Goal: Transaction & Acquisition: Purchase product/service

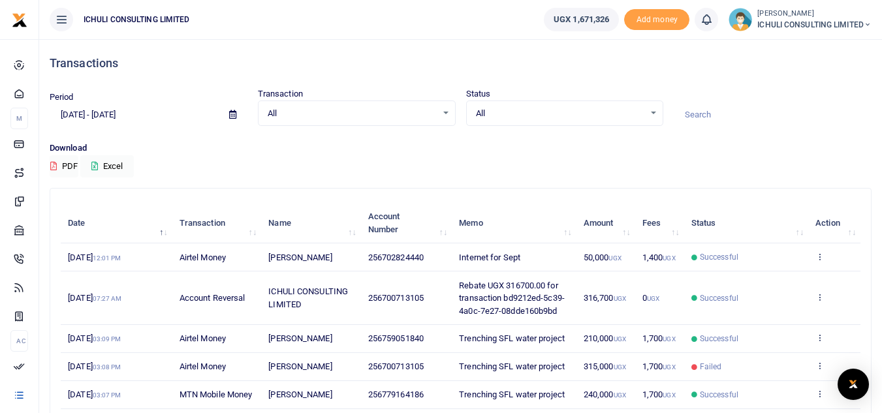
scroll to position [276, 0]
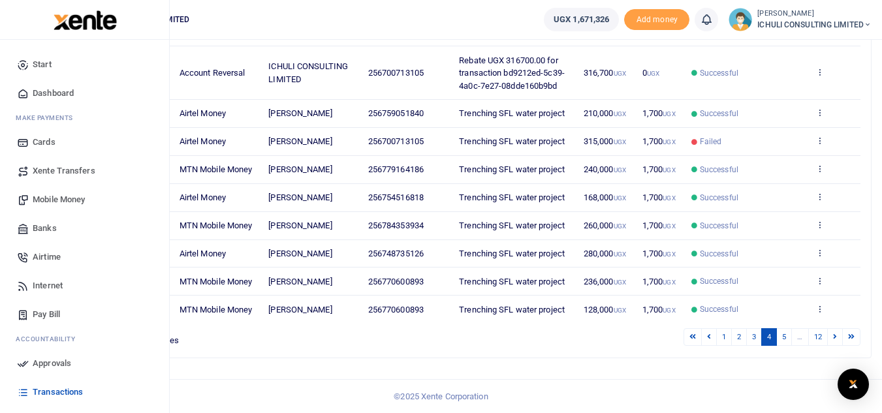
click at [61, 92] on span "Dashboard" at bounding box center [53, 93] width 41 height 13
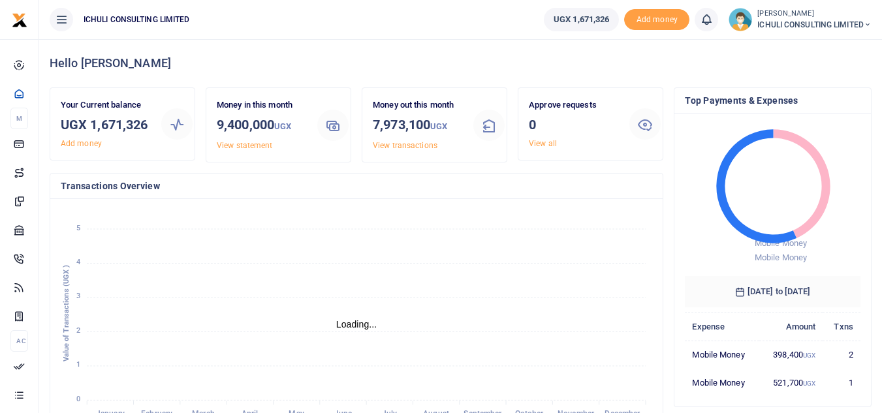
scroll to position [10, 10]
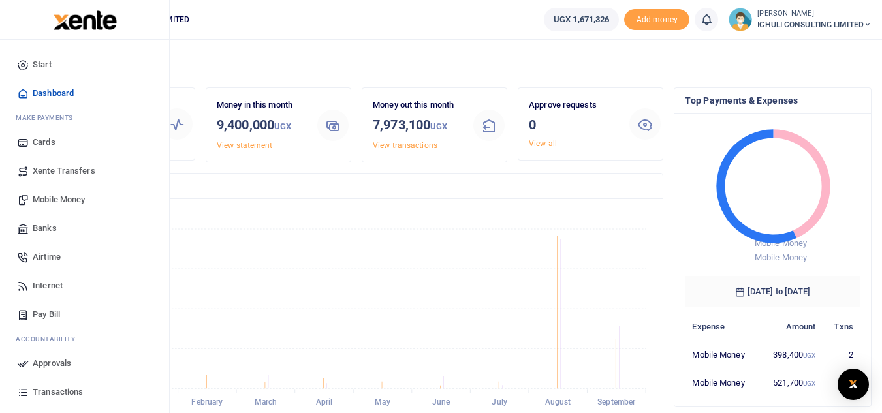
click at [72, 200] on span "Mobile Money" at bounding box center [59, 199] width 52 height 13
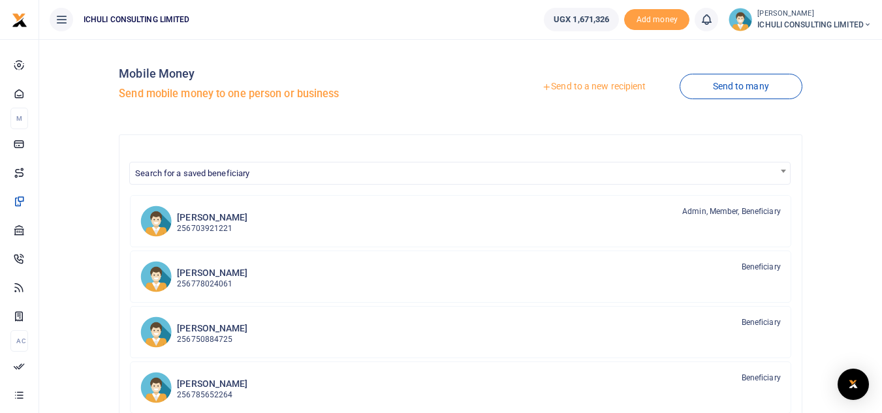
click at [584, 84] on link "Send to a new recipient" at bounding box center [594, 87] width 170 height 24
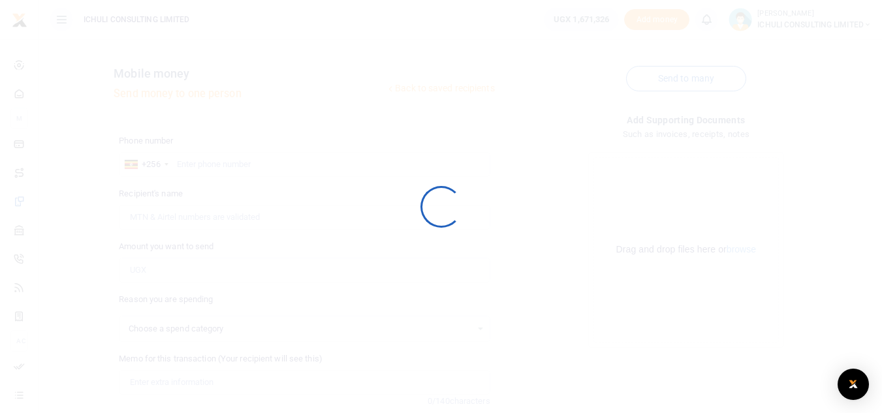
select select
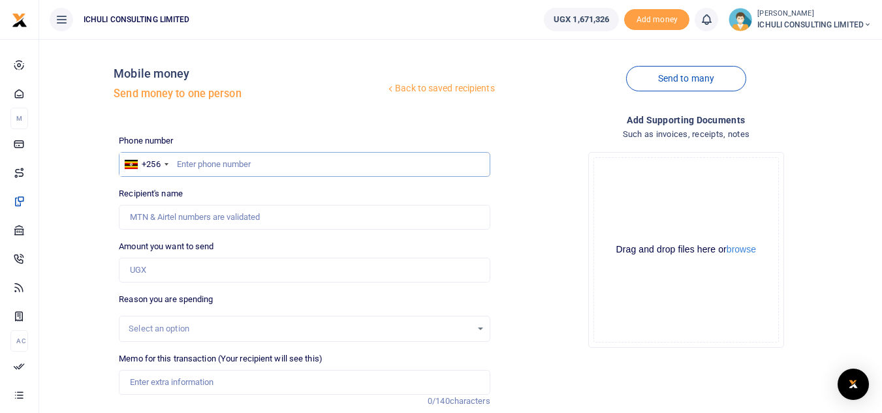
click at [221, 161] on input "text" at bounding box center [304, 164] width 371 height 25
paste input "748735126"
type input "748735126"
type input "Frank Isabirye"
type input "748735126"
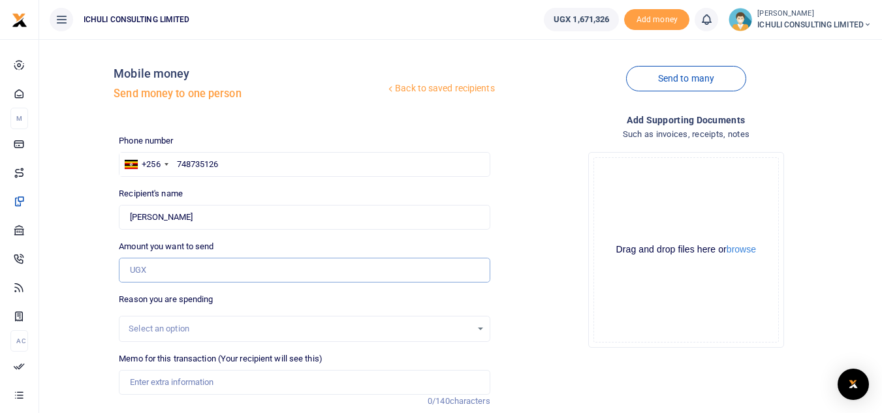
click at [221, 270] on input "Amount you want to send" at bounding box center [304, 270] width 371 height 25
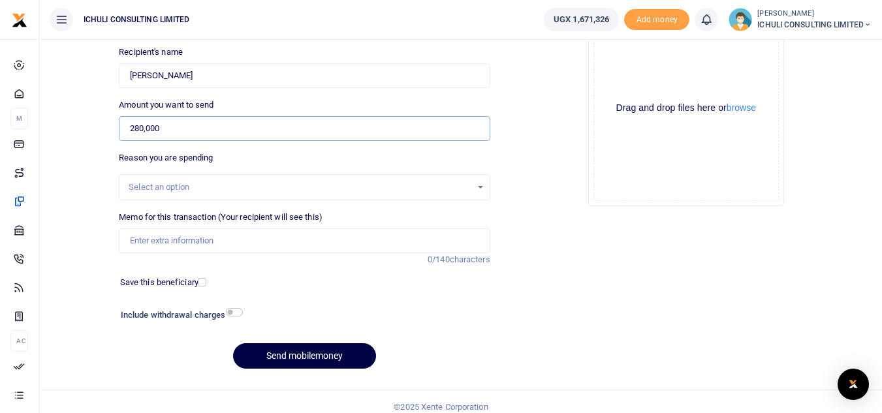
scroll to position [143, 0]
type input "280,000"
click at [457, 191] on div "Select an option" at bounding box center [300, 186] width 342 height 13
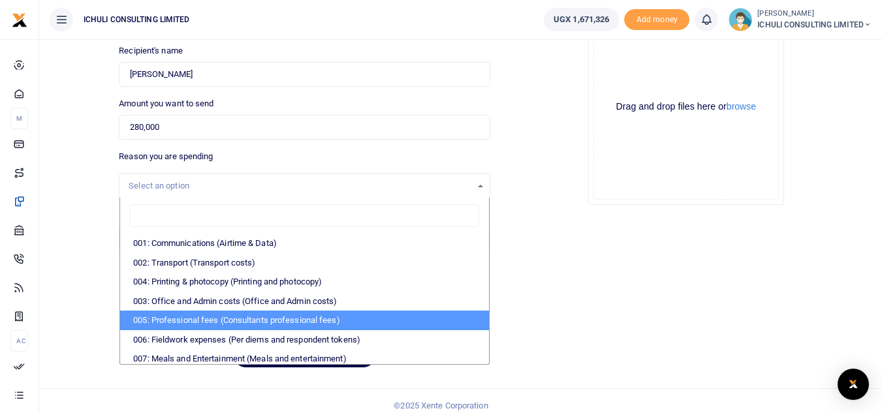
click at [311, 323] on li "005: Professional fees (Consultants professional fees)" at bounding box center [304, 321] width 368 height 20
select select "65"
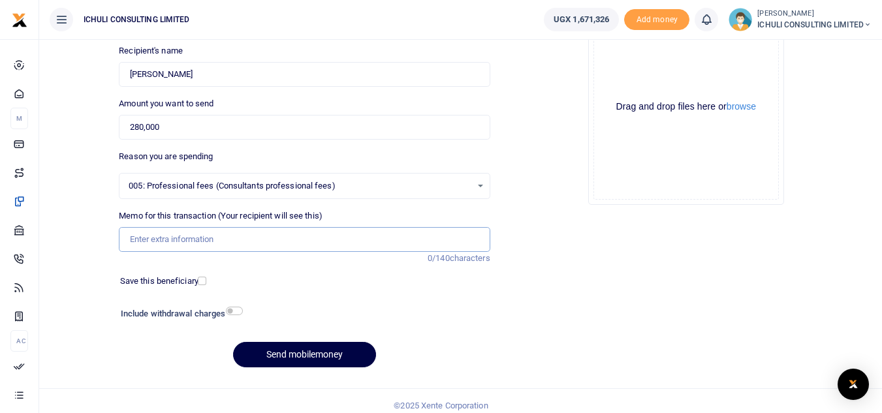
click at [192, 246] on input "Memo for this transaction (Your recipient will see this)" at bounding box center [304, 239] width 371 height 25
type input "Trenching SFLU water project"
click at [295, 356] on button "Send mobilemoney" at bounding box center [304, 354] width 143 height 25
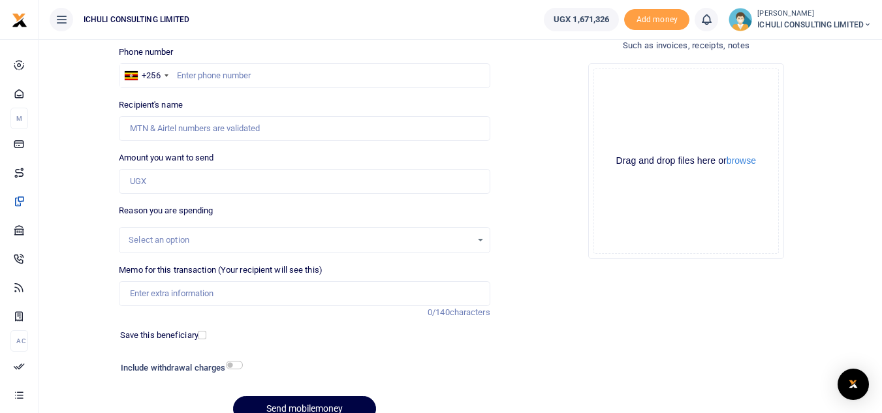
scroll to position [70, 0]
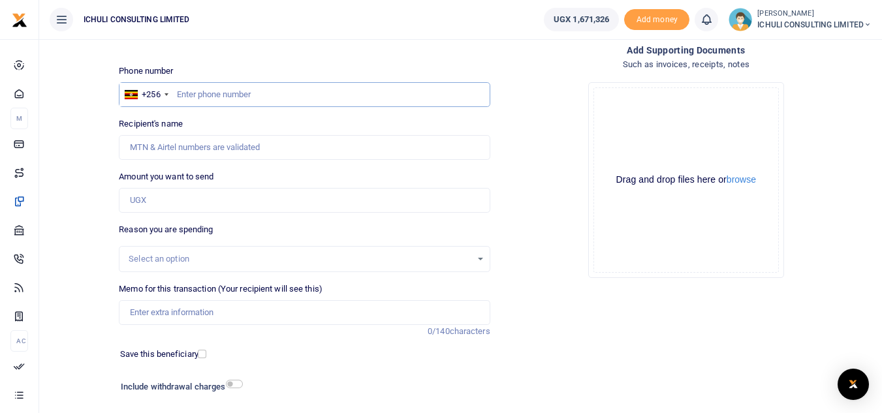
click at [401, 103] on input "text" at bounding box center [304, 94] width 371 height 25
paste input "700173105"
type input "700173105"
type input "Venekenti Wanume"
type input "700173105"
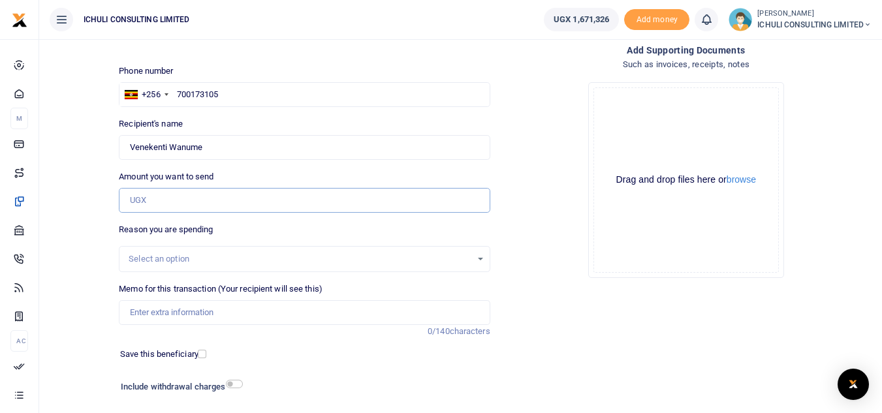
click at [228, 197] on input "Amount you want to send" at bounding box center [304, 200] width 371 height 25
type input "400,000"
click at [240, 251] on div "Select an option" at bounding box center [304, 259] width 371 height 26
click at [480, 257] on div "Select an option" at bounding box center [305, 259] width 370 height 14
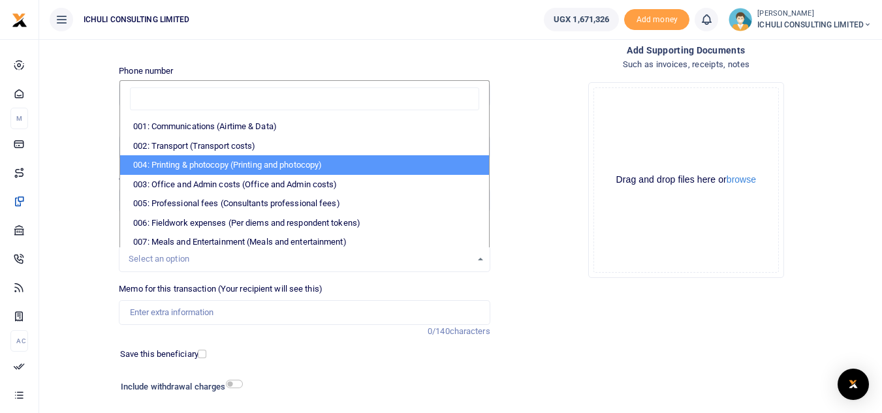
click at [271, 164] on li "004: Printing & photocopy (Printing and photocopy)" at bounding box center [304, 165] width 368 height 20
select select "63"
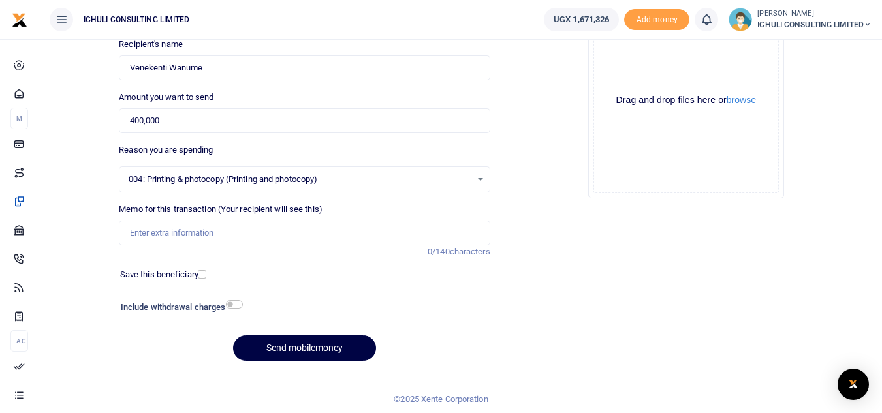
scroll to position [152, 0]
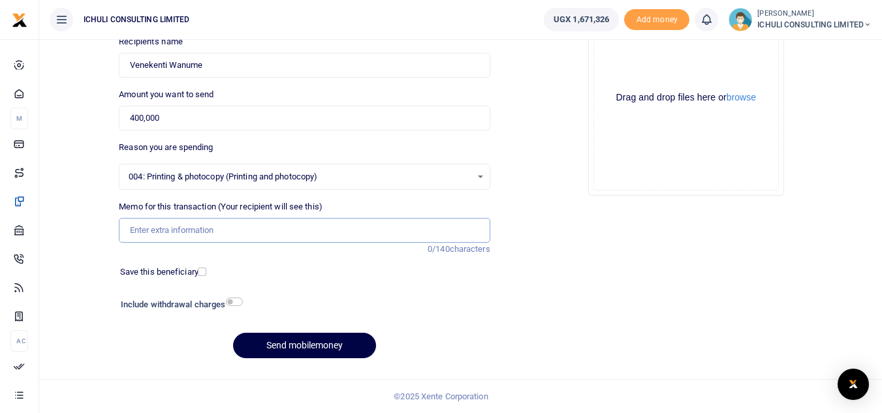
click at [379, 231] on input "Memo for this transaction (Your recipient will see this)" at bounding box center [304, 230] width 371 height 25
type input "Trenching SFLU water project"
click at [321, 344] on button "Send mobilemoney" at bounding box center [304, 345] width 143 height 25
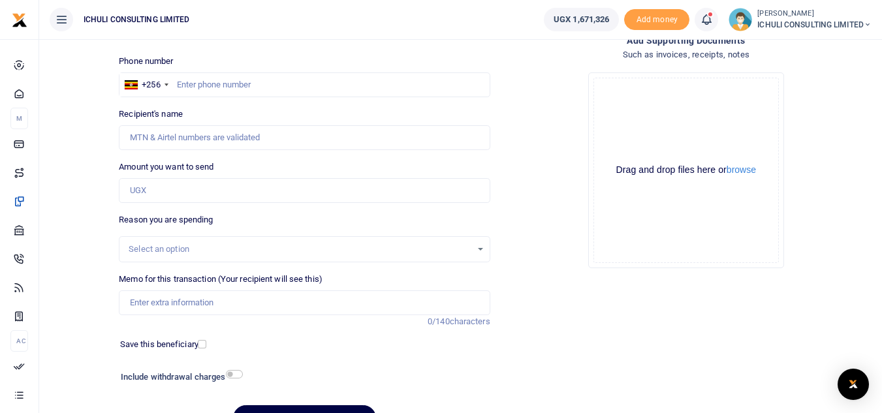
scroll to position [52, 0]
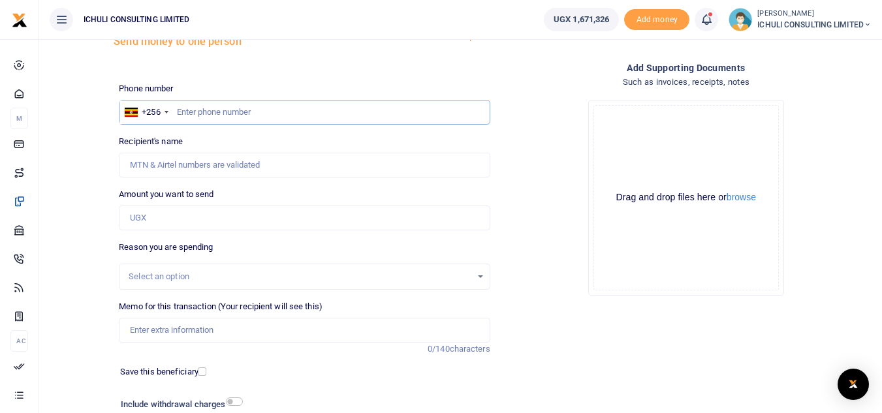
click at [322, 116] on input "text" at bounding box center [304, 112] width 371 height 25
paste input "702036878"
type input "702036878"
type input "Johnson Wangoye"
type input "702036878"
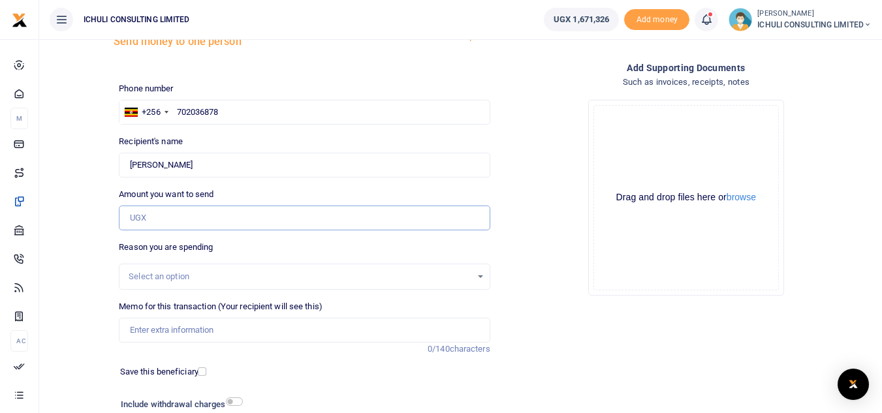
click at [234, 213] on input "Amount you want to send" at bounding box center [304, 218] width 371 height 25
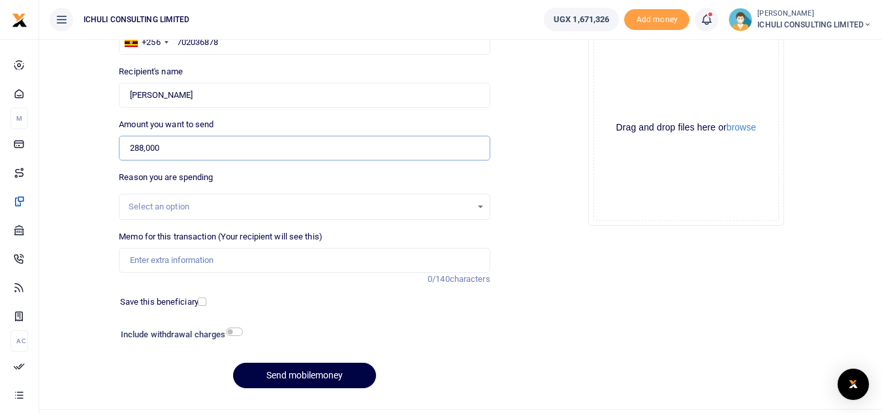
scroll to position [125, 0]
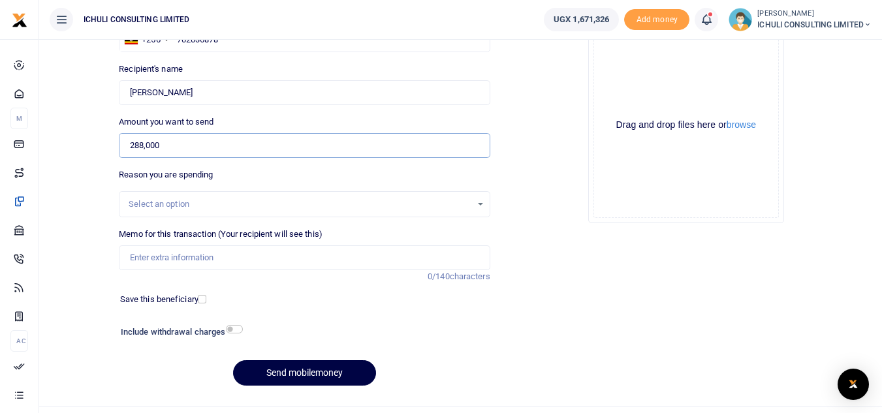
type input "288,000"
click at [477, 206] on div "Select an option" at bounding box center [305, 204] width 370 height 14
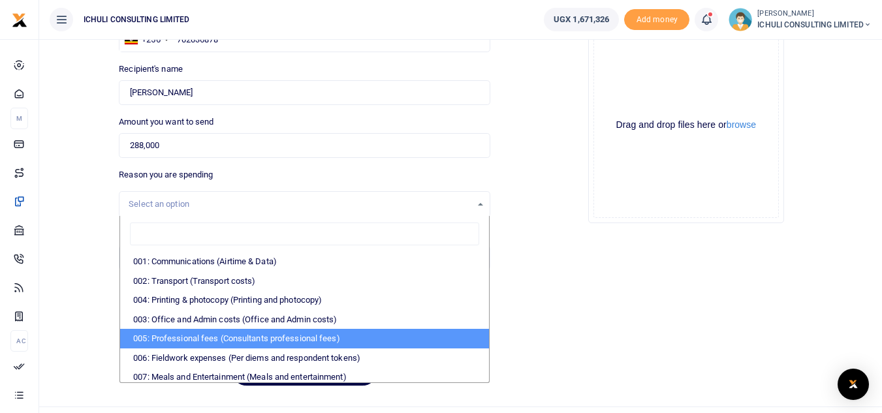
click at [300, 334] on li "005: Professional fees (Consultants professional fees)" at bounding box center [304, 339] width 368 height 20
select select "65"
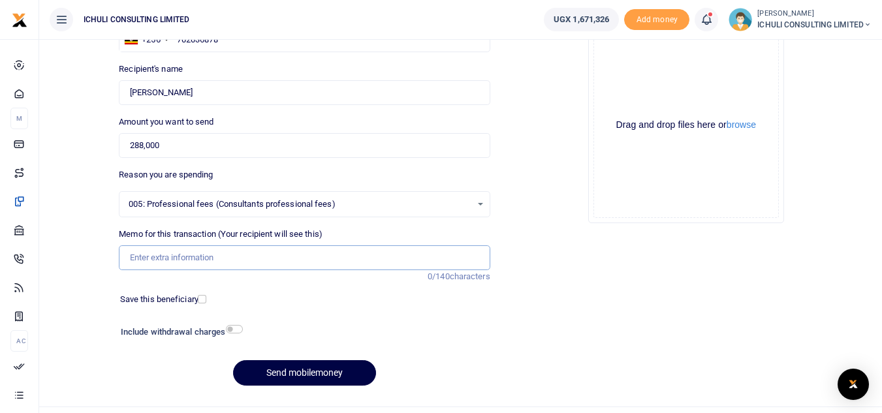
click at [379, 261] on input "Memo for this transaction (Your recipient will see this)" at bounding box center [304, 258] width 371 height 25
type input "Trenching SFLU water project"
click at [294, 376] on button "Send mobilemoney" at bounding box center [304, 372] width 143 height 25
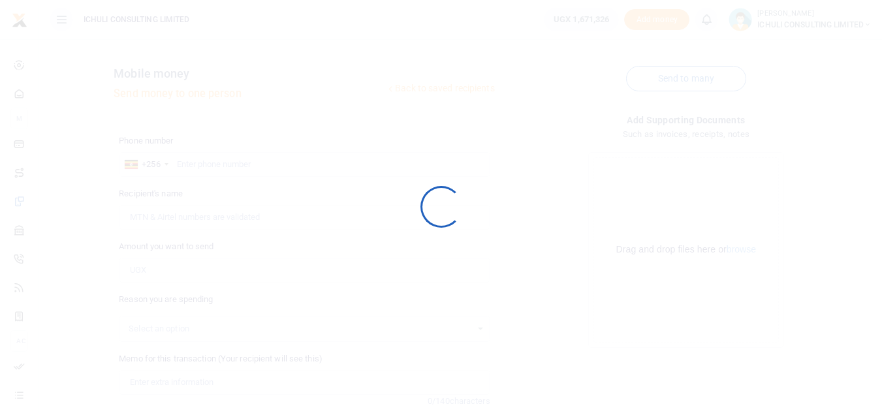
scroll to position [125, 0]
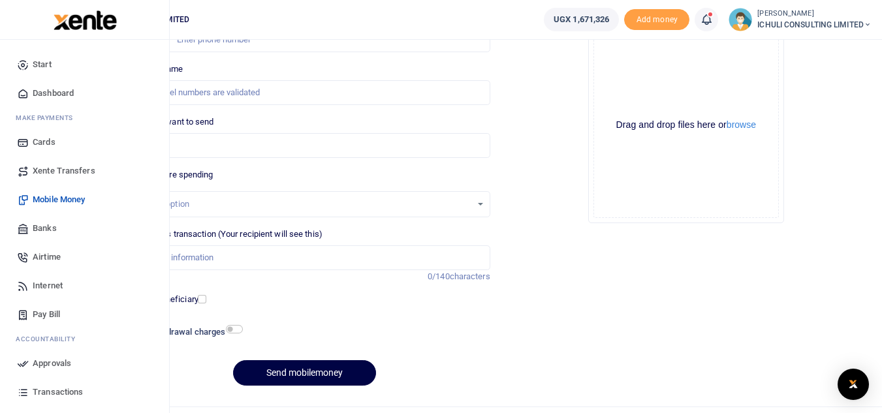
click at [44, 365] on span "Approvals" at bounding box center [52, 363] width 39 height 13
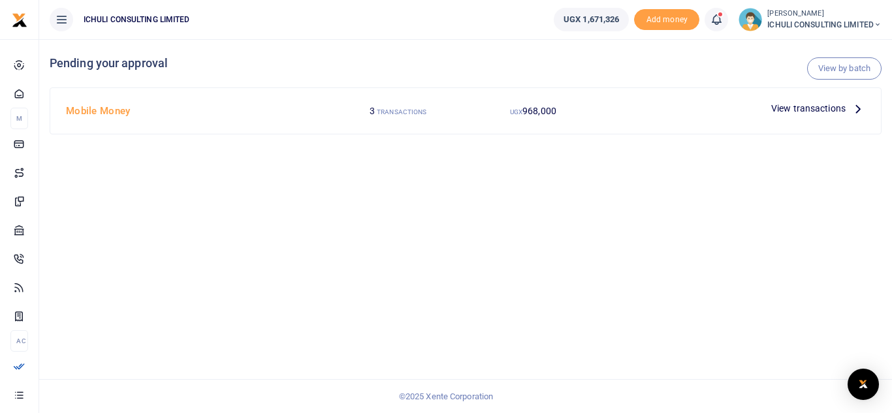
click at [862, 108] on icon at bounding box center [858, 108] width 14 height 14
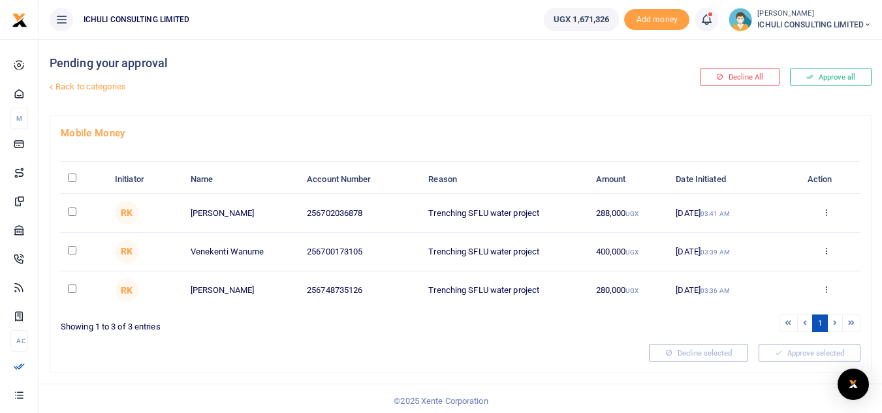
click at [71, 180] on input "\a \a : activate to sort column descending" at bounding box center [72, 178] width 8 height 8
checkbox input "true"
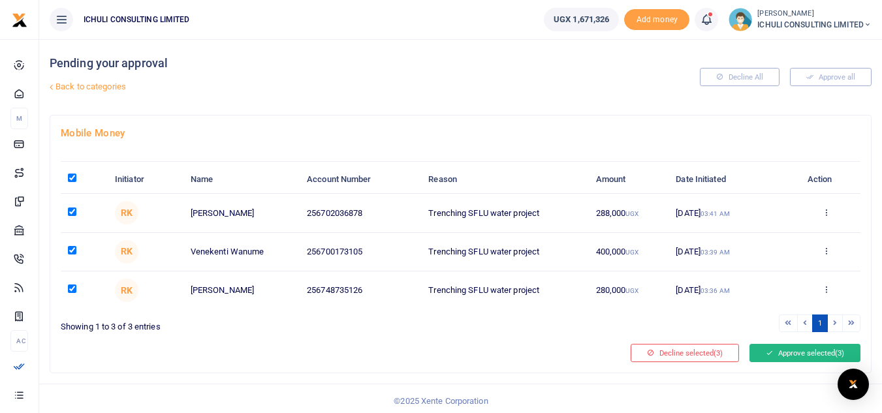
click at [795, 357] on button "Approve selected (3)" at bounding box center [805, 353] width 111 height 18
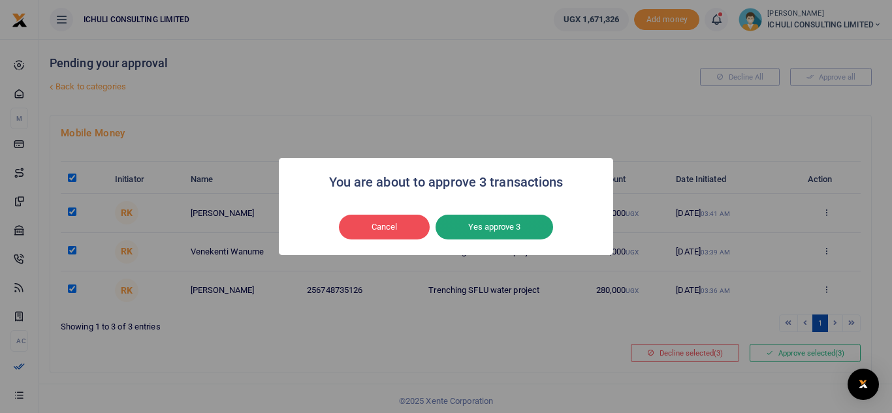
click at [495, 227] on button "Yes approve 3" at bounding box center [495, 227] width 118 height 25
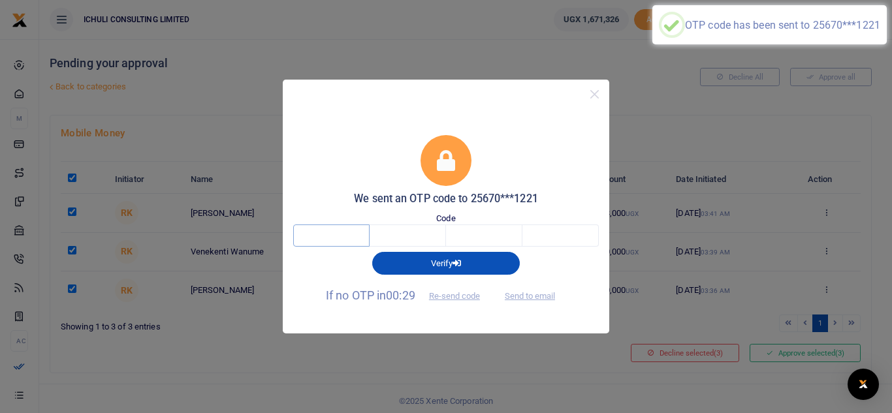
click at [351, 240] on input "text" at bounding box center [331, 236] width 76 height 22
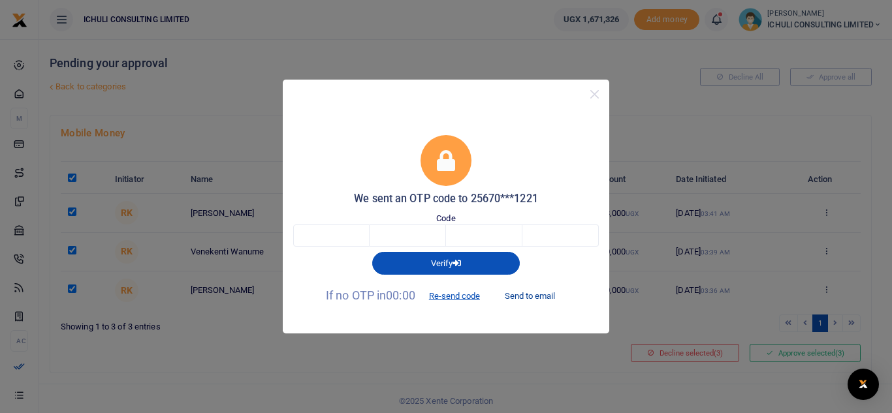
click at [545, 296] on button "Send to email" at bounding box center [530, 296] width 72 height 22
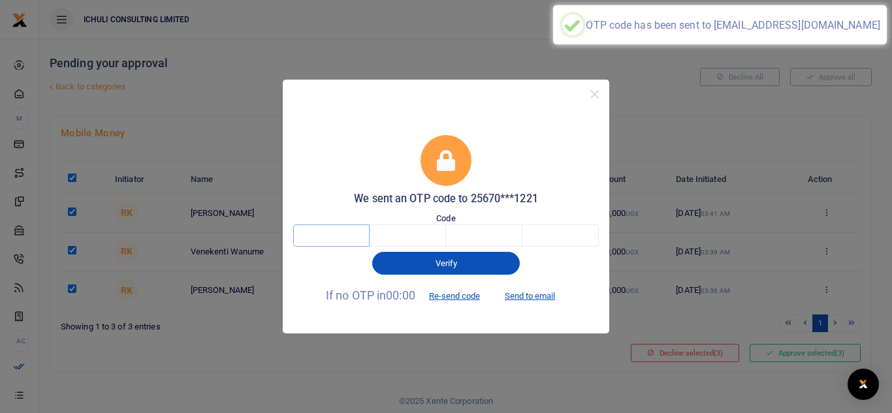
click at [329, 235] on input "text" at bounding box center [331, 236] width 76 height 22
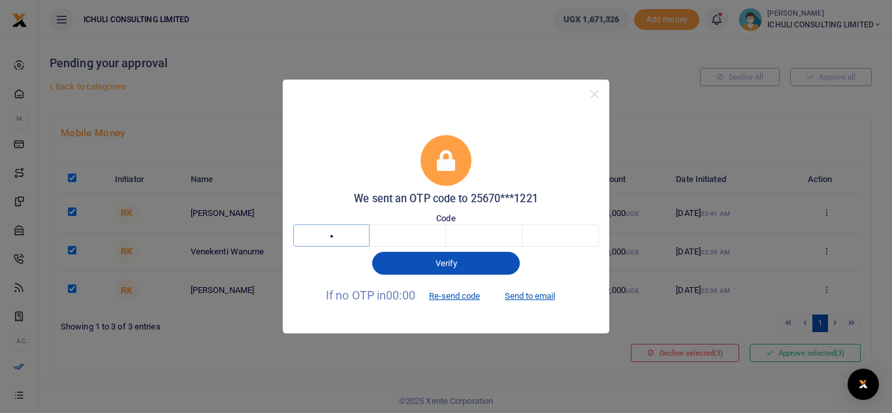
type input "1"
type input "8"
type input "6"
type input "2"
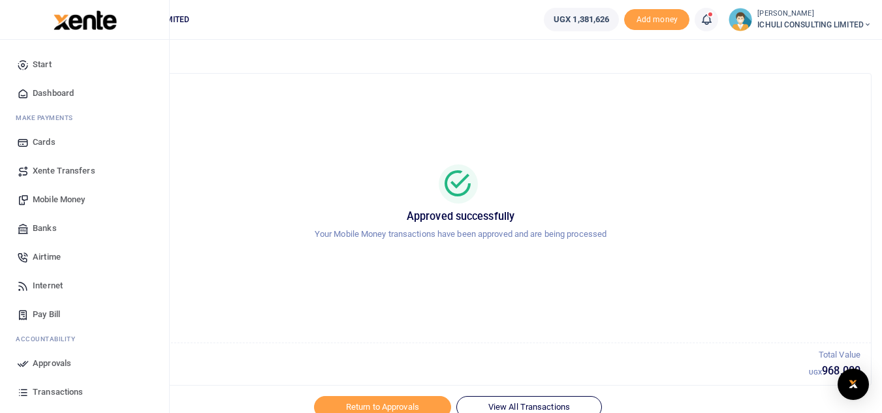
click at [43, 93] on span "Dashboard" at bounding box center [53, 93] width 41 height 13
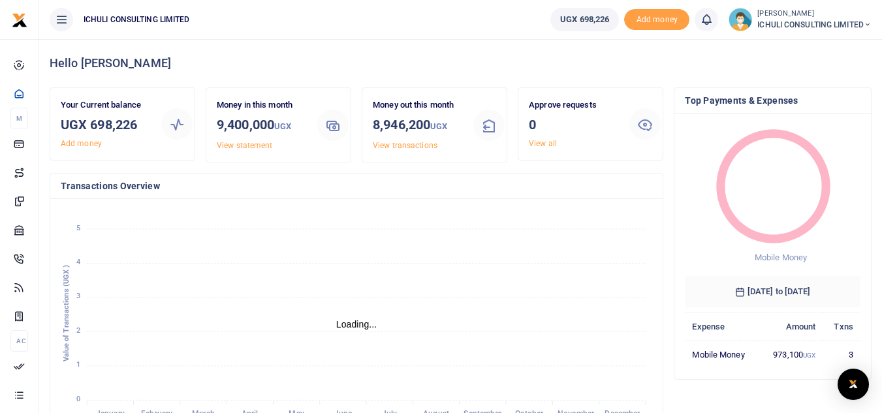
scroll to position [10, 10]
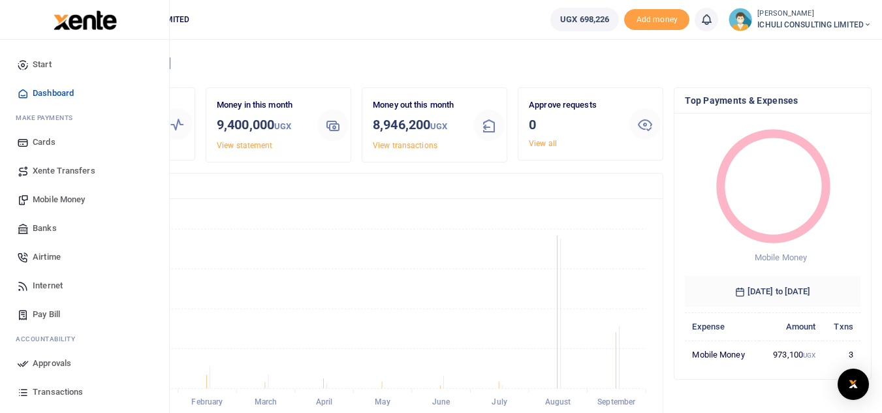
click at [54, 199] on span "Mobile Money" at bounding box center [59, 199] width 52 height 13
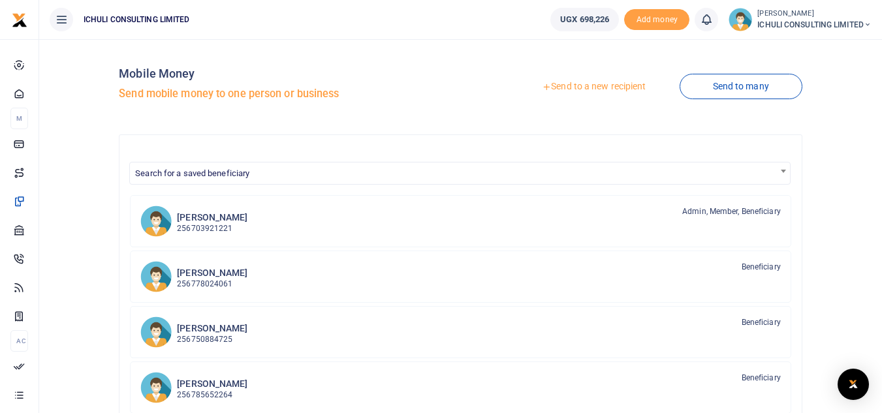
click at [566, 88] on link "Send to a new recipient" at bounding box center [594, 87] width 170 height 24
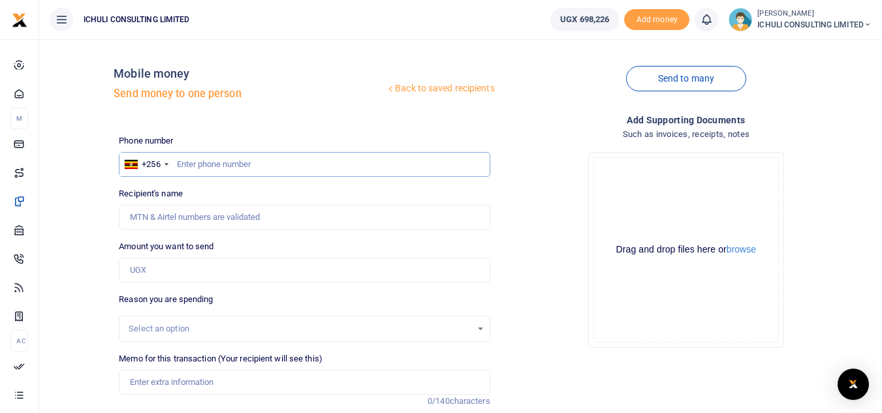
click at [201, 165] on input "text" at bounding box center [304, 164] width 371 height 25
paste input "702036878"
type input "702036878"
type input "Johnson Wangoye"
type input "702036878"
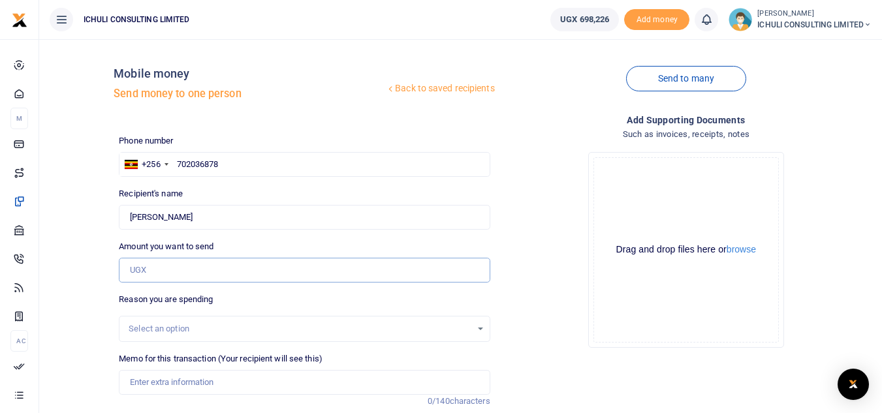
click at [176, 269] on input "Amount you want to send" at bounding box center [304, 270] width 371 height 25
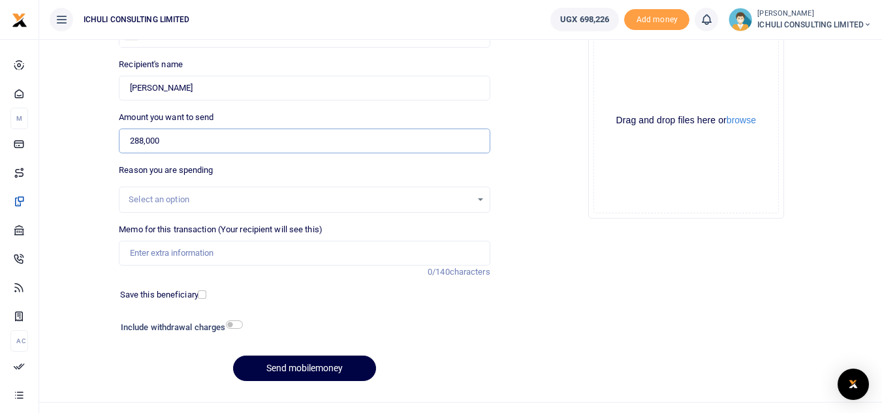
scroll to position [137, 0]
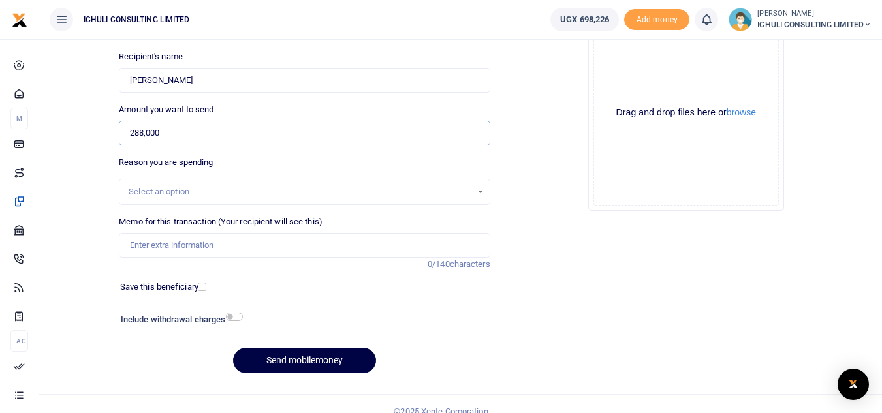
type input "288,000"
click at [357, 199] on div "Select an option" at bounding box center [305, 192] width 370 height 14
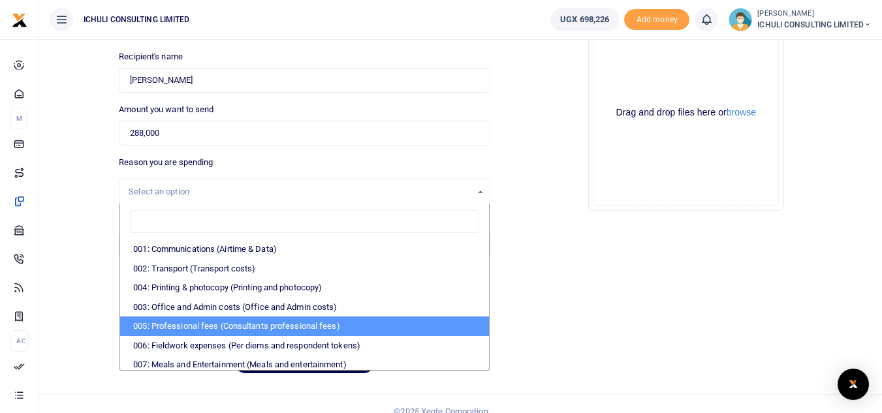
click at [255, 326] on li "005: Professional fees (Consultants professional fees)" at bounding box center [304, 327] width 368 height 20
select select "65"
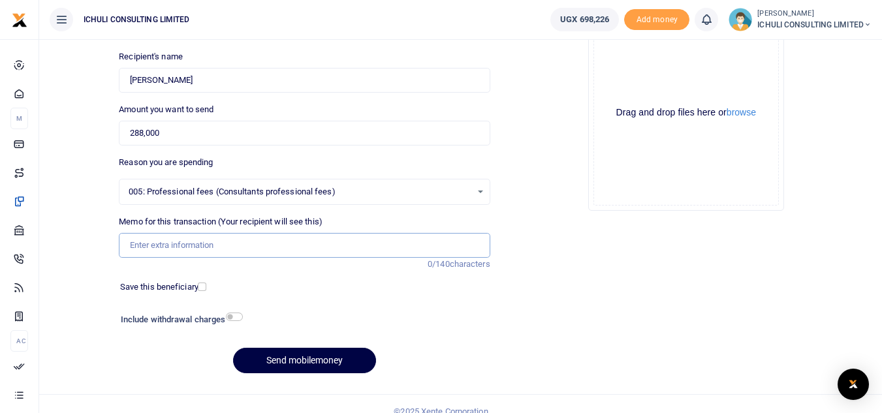
click at [210, 247] on input "Memo for this transaction (Your recipient will see this)" at bounding box center [304, 245] width 371 height 25
type input "Trenching SFLU water project"
click at [312, 360] on button "Send mobilemoney" at bounding box center [304, 360] width 143 height 25
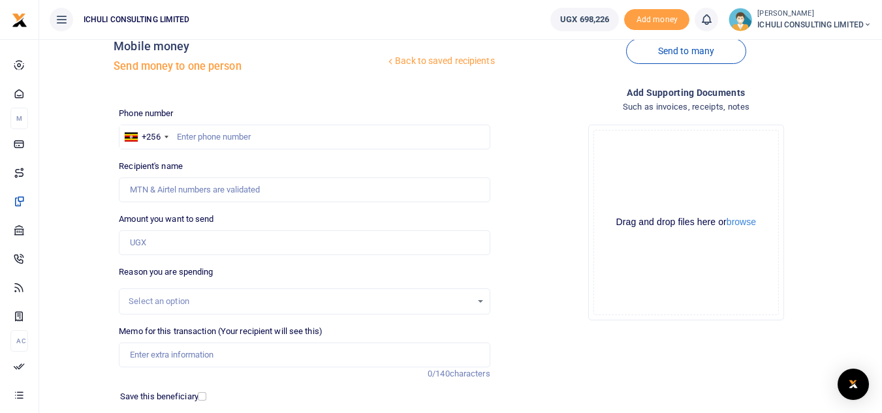
scroll to position [22, 0]
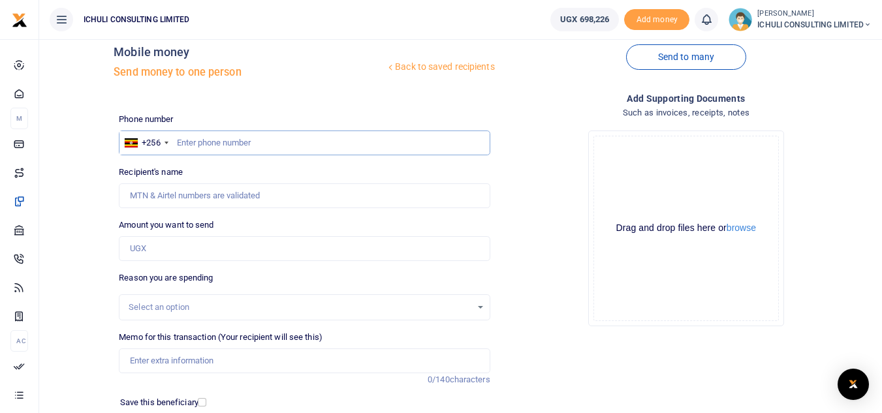
click at [370, 148] on input "text" at bounding box center [304, 143] width 371 height 25
paste input "700173105"
type input "700173105"
type input "Venekenti Wanume"
click at [270, 246] on input "Amount you want to send" at bounding box center [304, 248] width 371 height 25
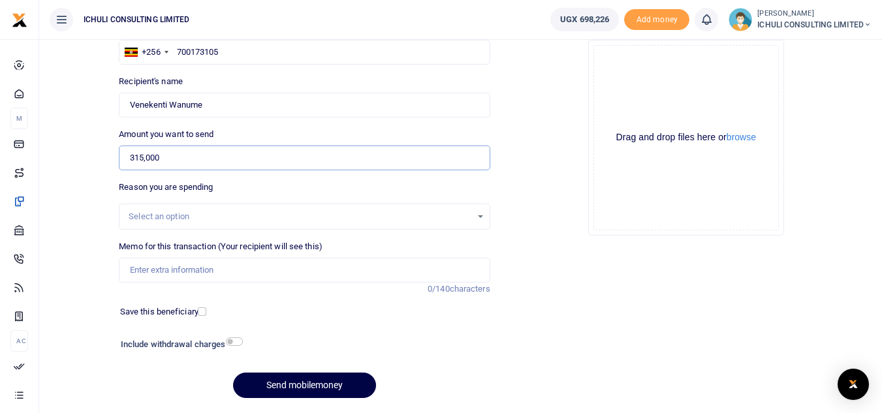
scroll to position [125, 0]
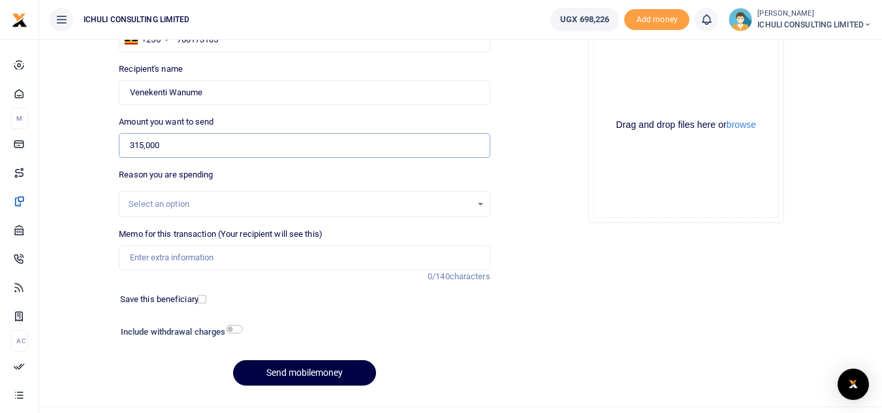
type input "315,000"
click at [404, 210] on div "Select an option" at bounding box center [300, 204] width 342 height 13
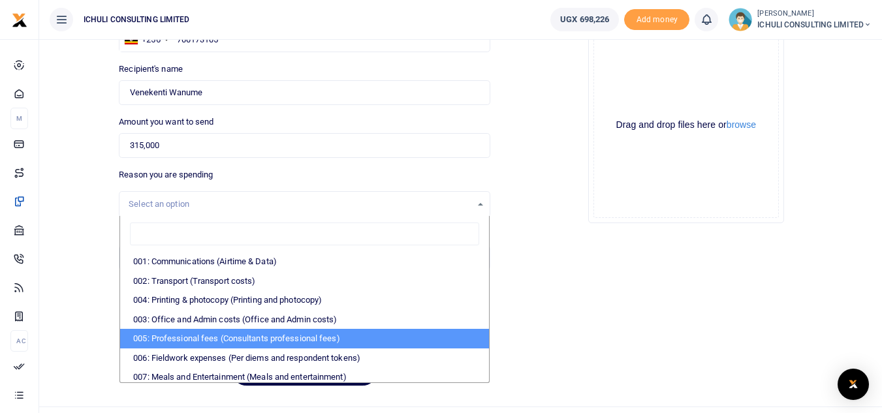
click at [199, 338] on li "005: Professional fees (Consultants professional fees)" at bounding box center [304, 339] width 368 height 20
select select "65"
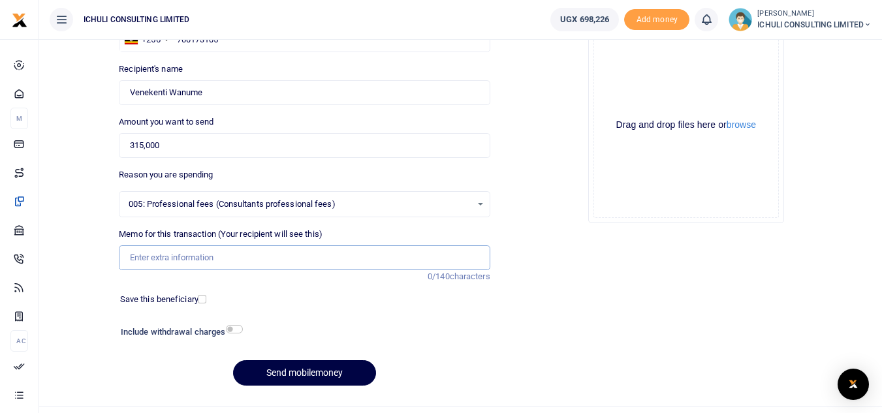
click at [243, 258] on input "Memo for this transaction (Your recipient will see this)" at bounding box center [304, 258] width 371 height 25
type input "Trenching SFLU water project"
click at [300, 377] on button "Send mobilemoney" at bounding box center [304, 372] width 143 height 25
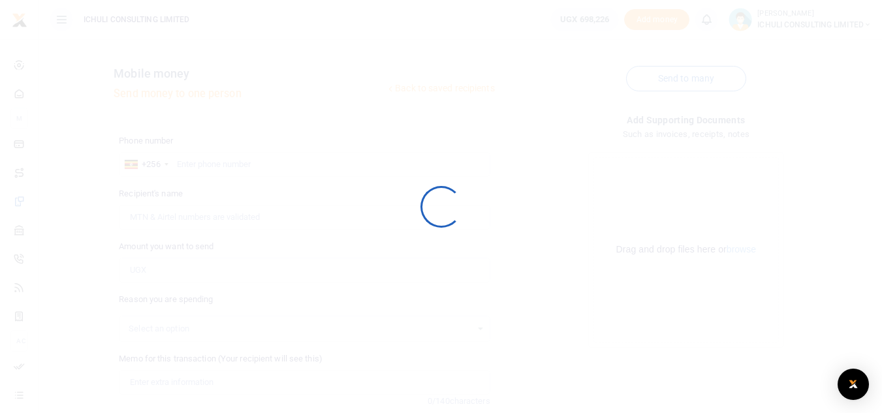
scroll to position [125, 0]
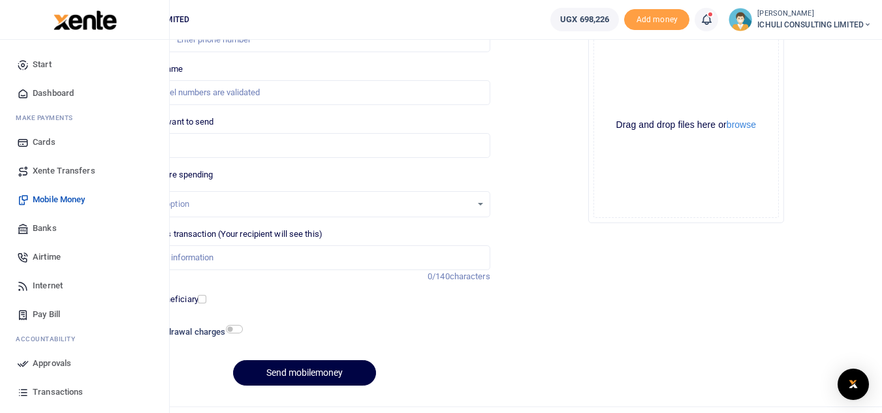
click at [39, 362] on span "Approvals" at bounding box center [52, 363] width 39 height 13
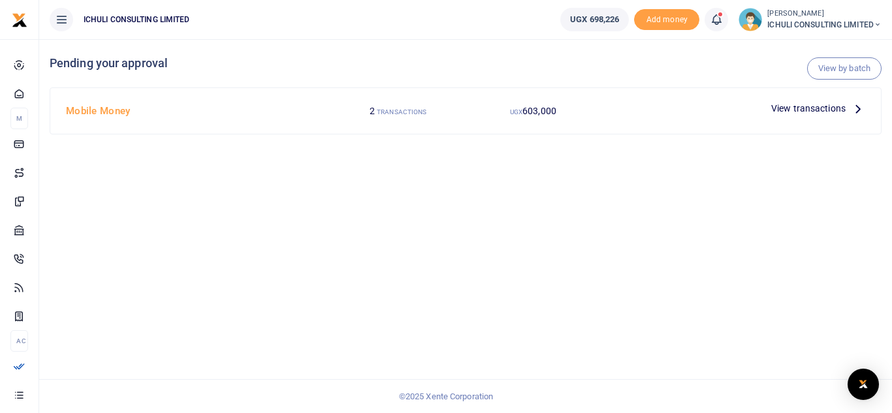
click at [858, 109] on icon at bounding box center [858, 108] width 14 height 14
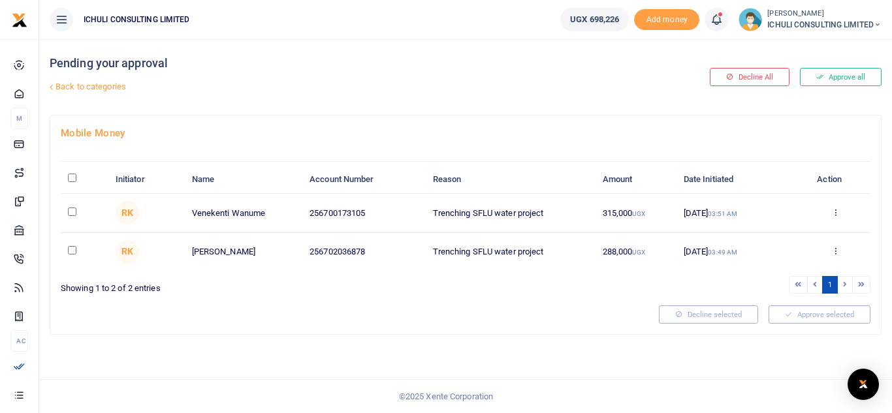
click at [72, 178] on input "\a \a : activate to sort column descending" at bounding box center [72, 178] width 8 height 8
checkbox input "true"
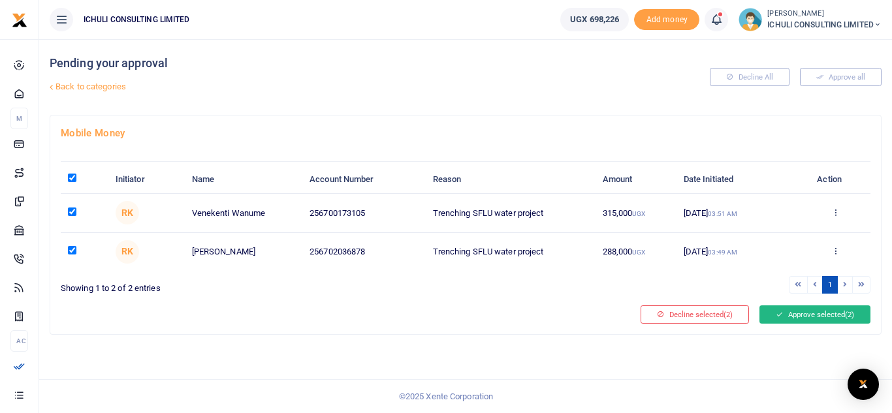
click at [815, 316] on button "Approve selected (2)" at bounding box center [815, 315] width 111 height 18
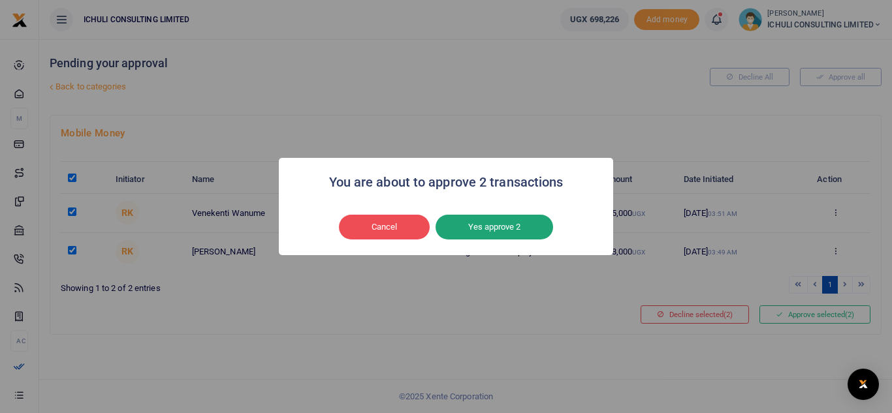
click at [505, 227] on button "Yes approve 2" at bounding box center [495, 227] width 118 height 25
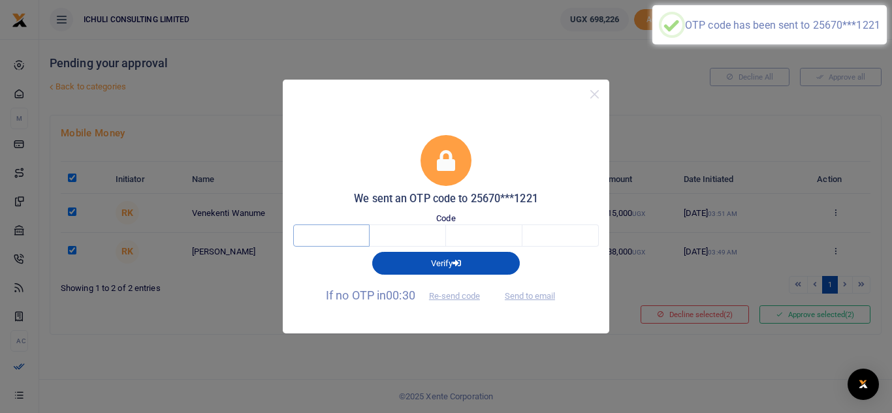
click at [333, 238] on input "text" at bounding box center [331, 236] width 76 height 22
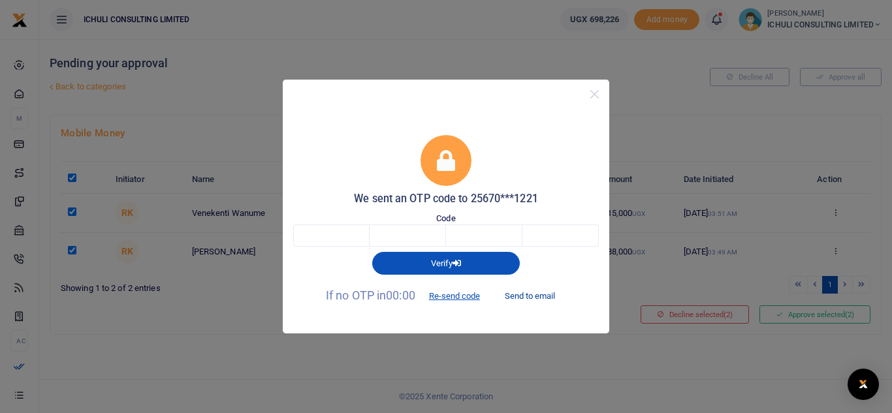
click at [536, 298] on button "Send to email" at bounding box center [530, 296] width 72 height 22
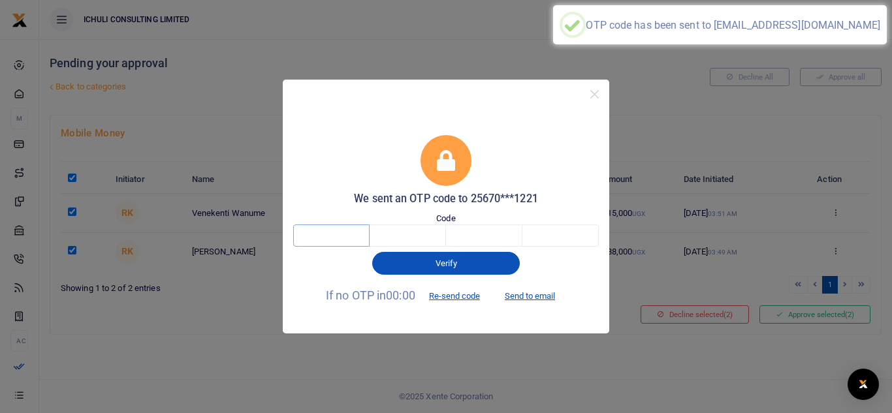
click at [323, 240] on input "text" at bounding box center [331, 236] width 76 height 22
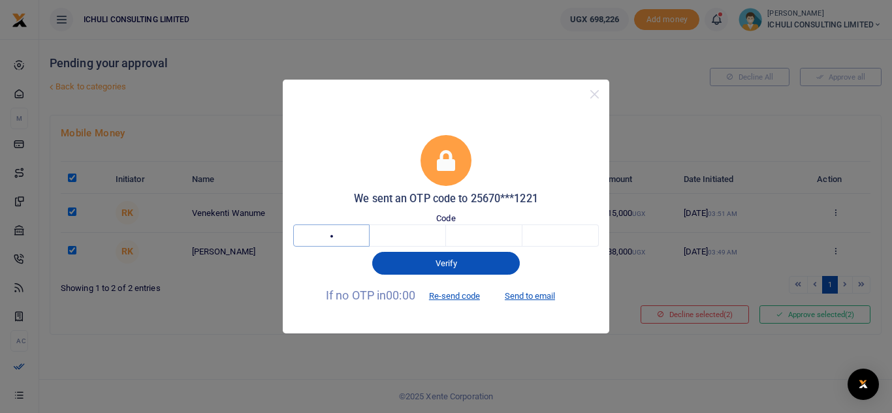
type input "5"
type input "0"
type input "5"
